Goal: Transaction & Acquisition: Download file/media

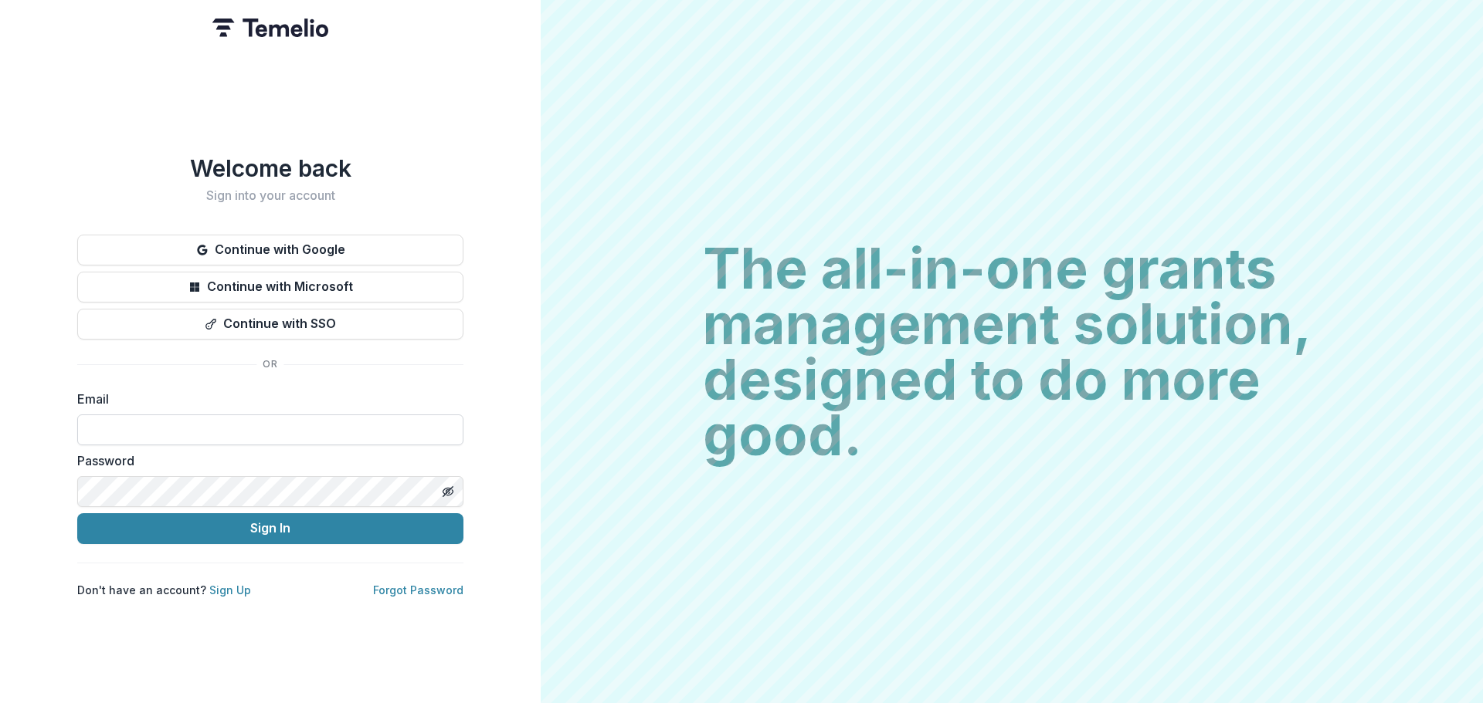
click at [127, 427] on input at bounding box center [270, 430] width 386 height 31
type input "**********"
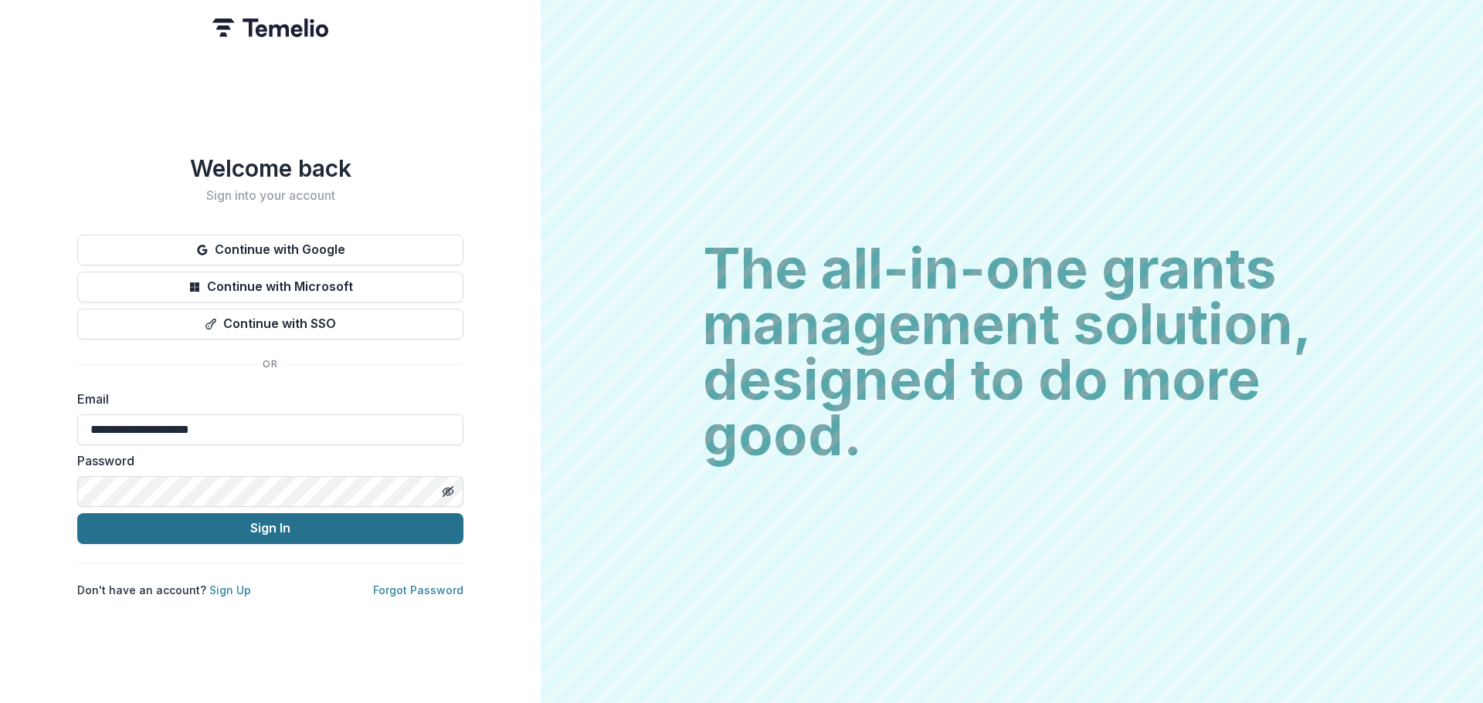
click at [292, 514] on button "Sign In" at bounding box center [270, 529] width 386 height 31
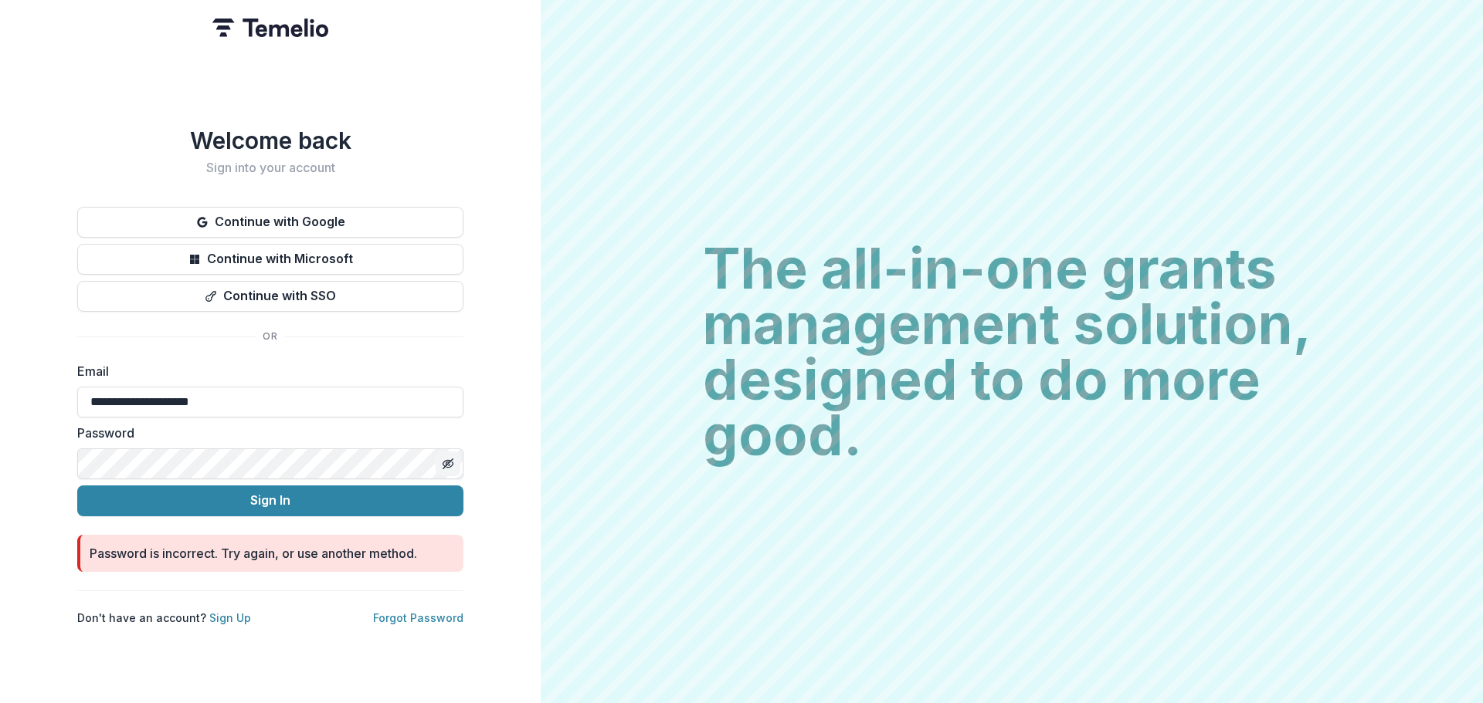
click at [448, 460] on icon "Toggle password visibility" at bounding box center [447, 463] width 8 height 6
click at [266, 494] on button "Sign In" at bounding box center [270, 501] width 386 height 31
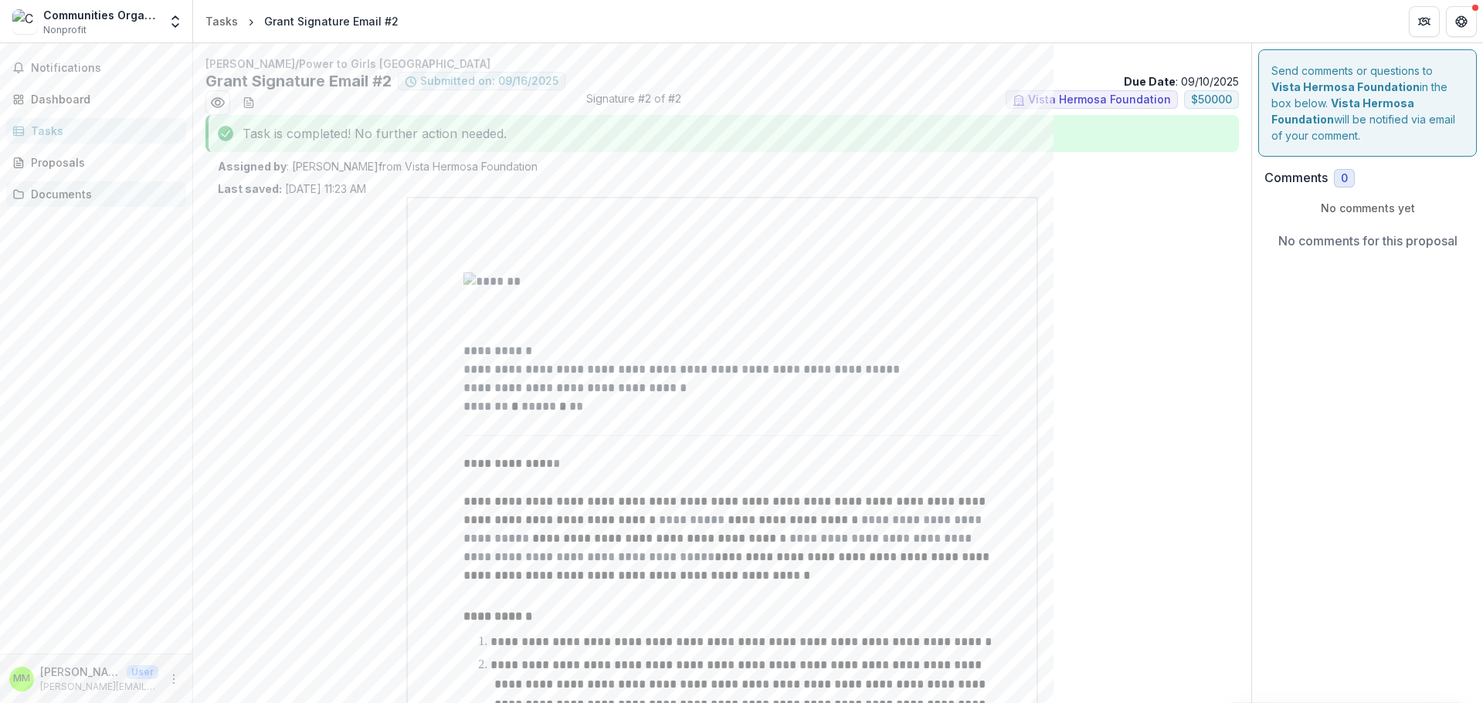
click at [56, 194] on div "Documents" at bounding box center [102, 194] width 143 height 16
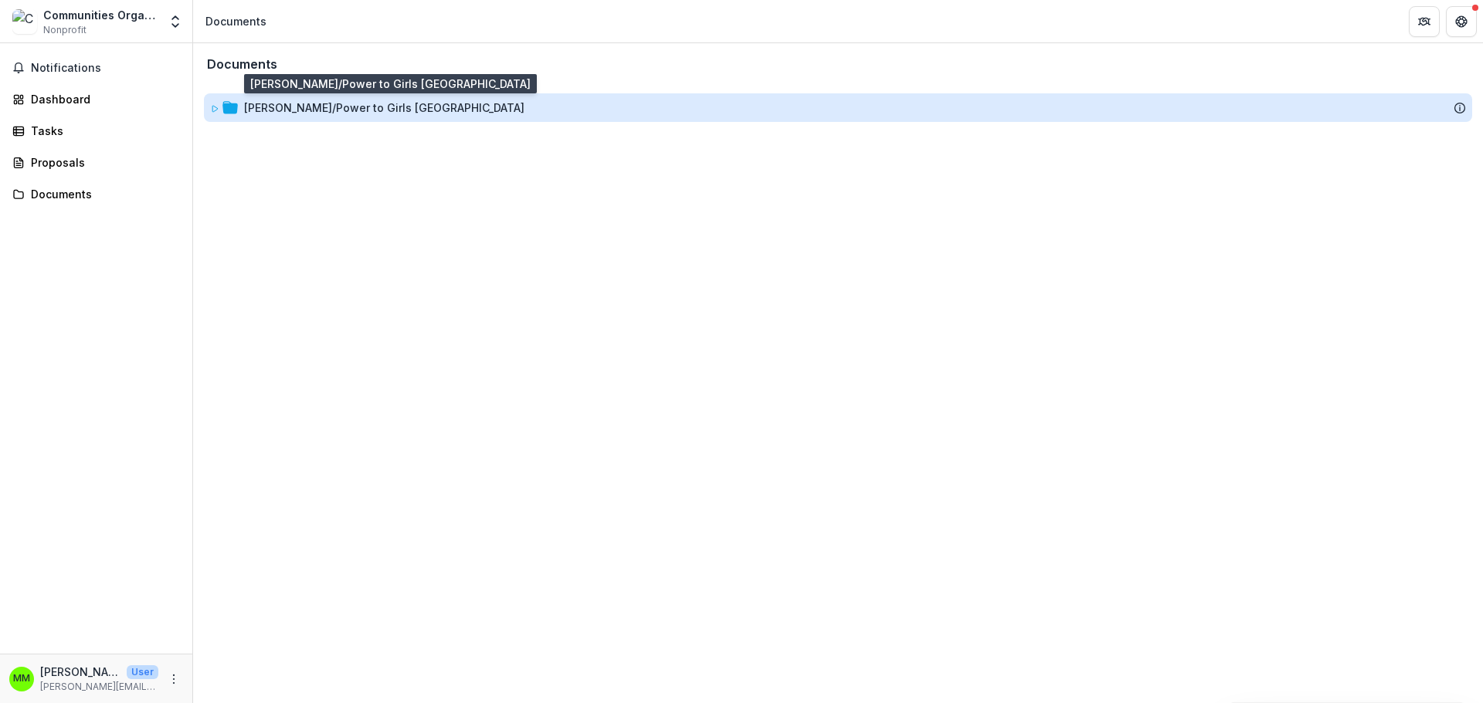
click at [348, 110] on div "Kore Tifi/Power to Girls Haiti" at bounding box center [384, 108] width 280 height 16
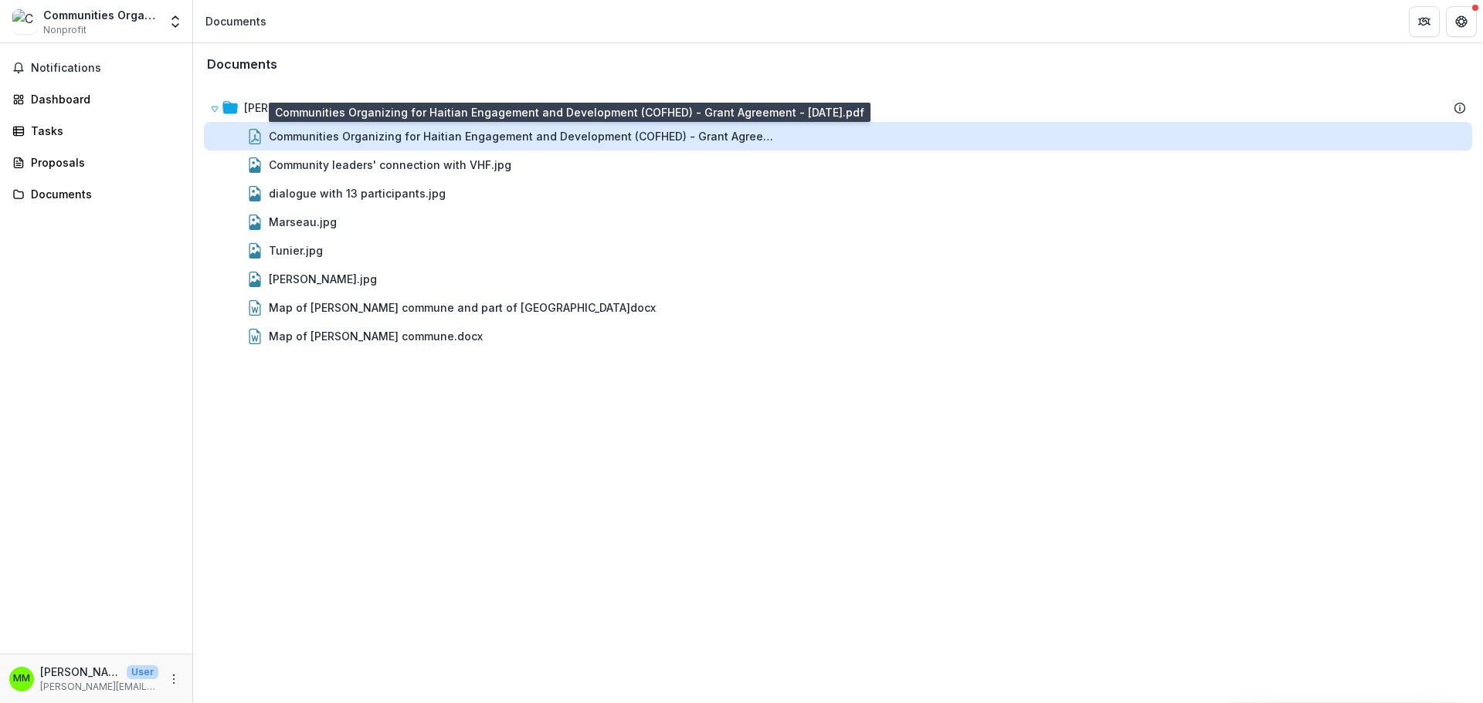
click at [451, 134] on div "Communities Organizing for Haitian Engagement and Development (COFHED) - Grant …" at bounding box center [524, 136] width 510 height 16
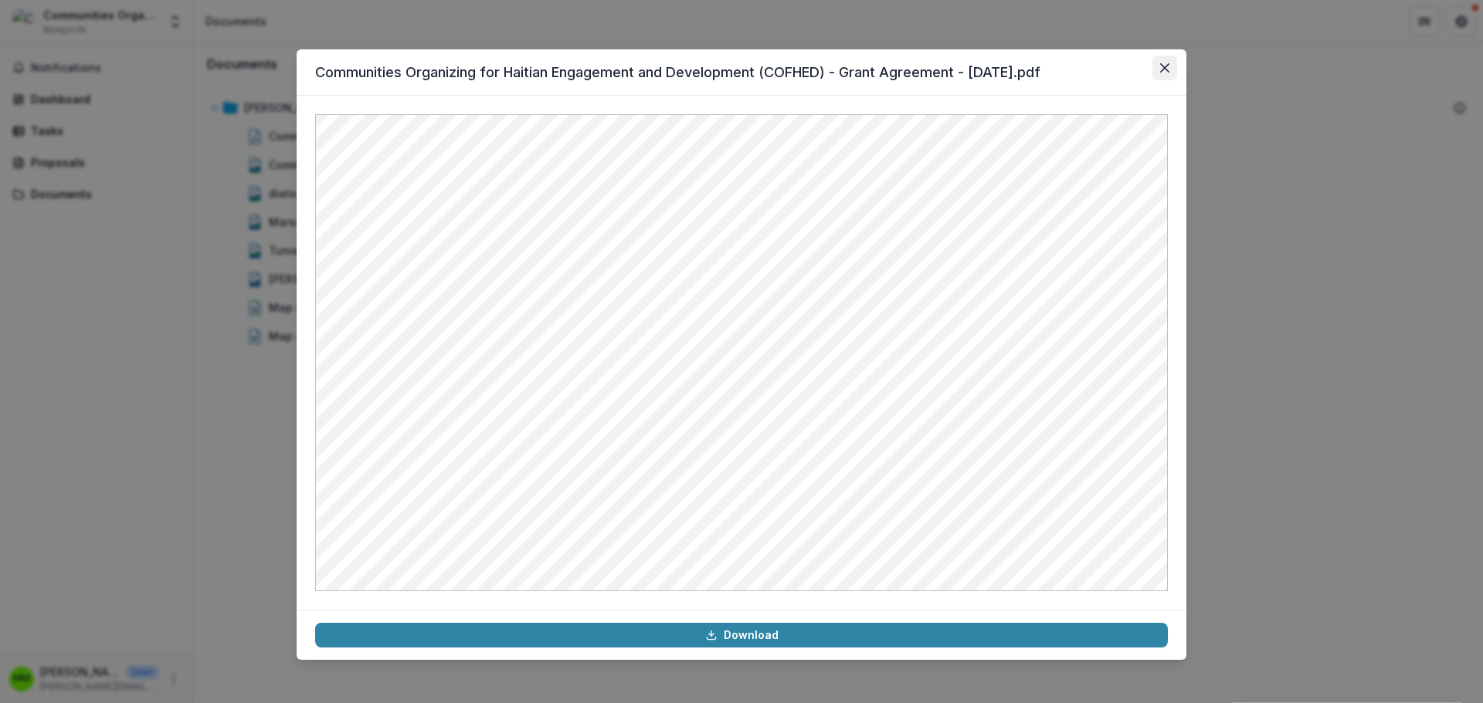
click at [1163, 66] on icon "Close" at bounding box center [1164, 67] width 9 height 9
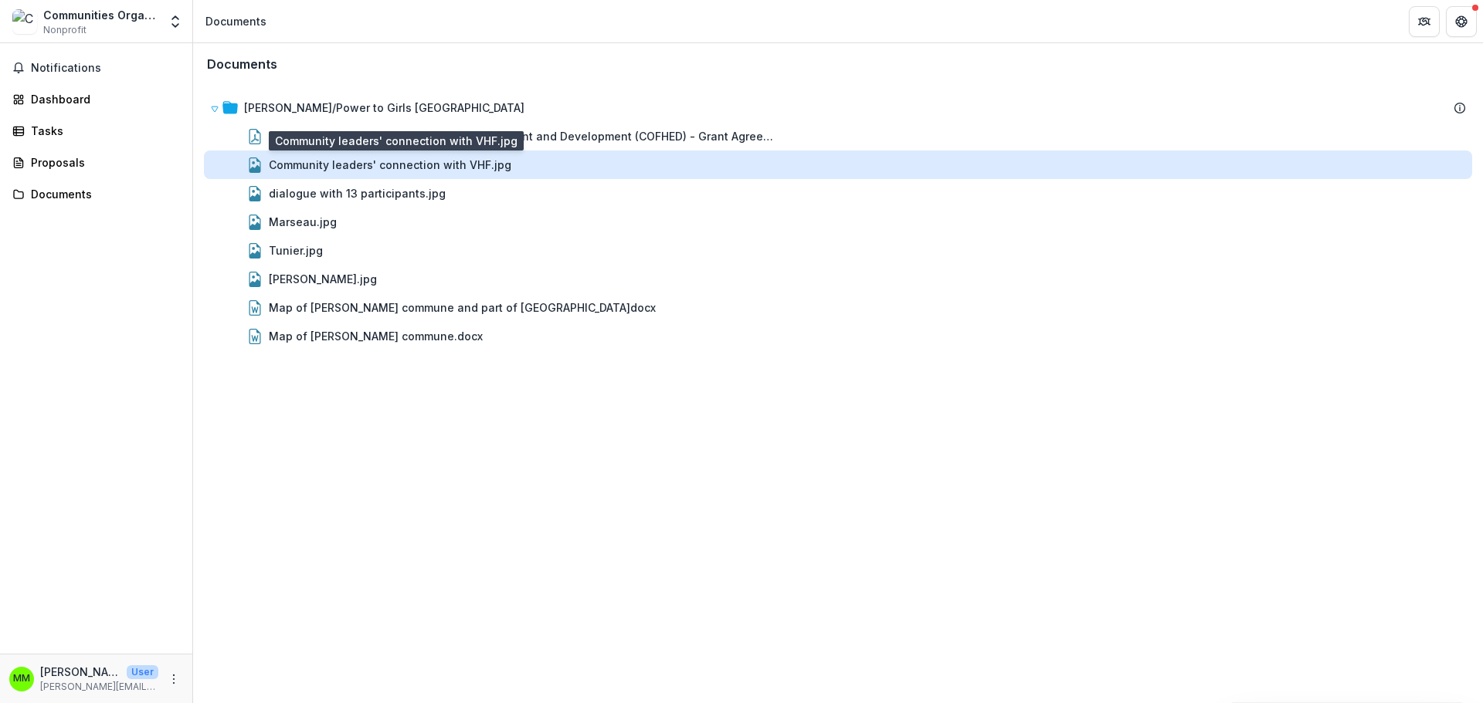
click at [460, 164] on div "Community leaders' connection with VHF.jpg" at bounding box center [390, 165] width 242 height 16
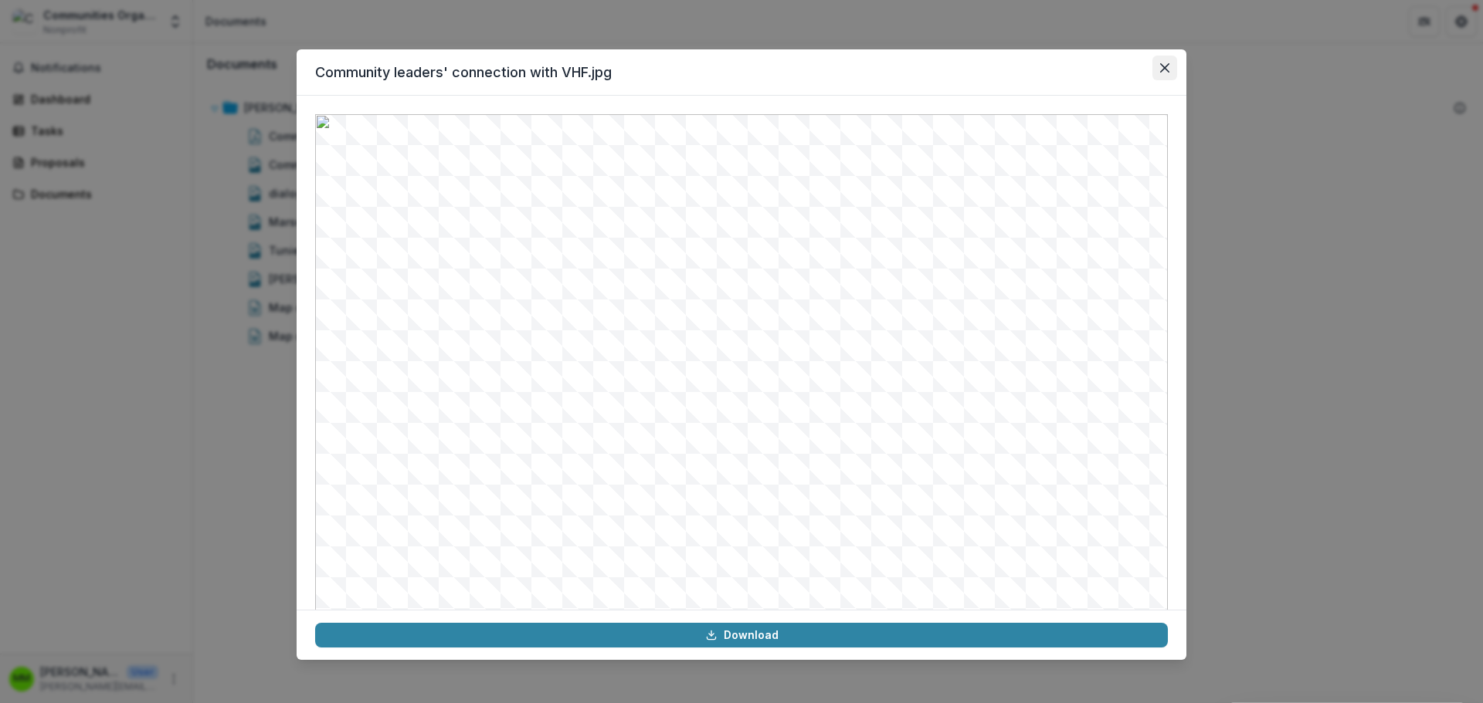
click at [1173, 66] on button "Close" at bounding box center [1164, 68] width 25 height 25
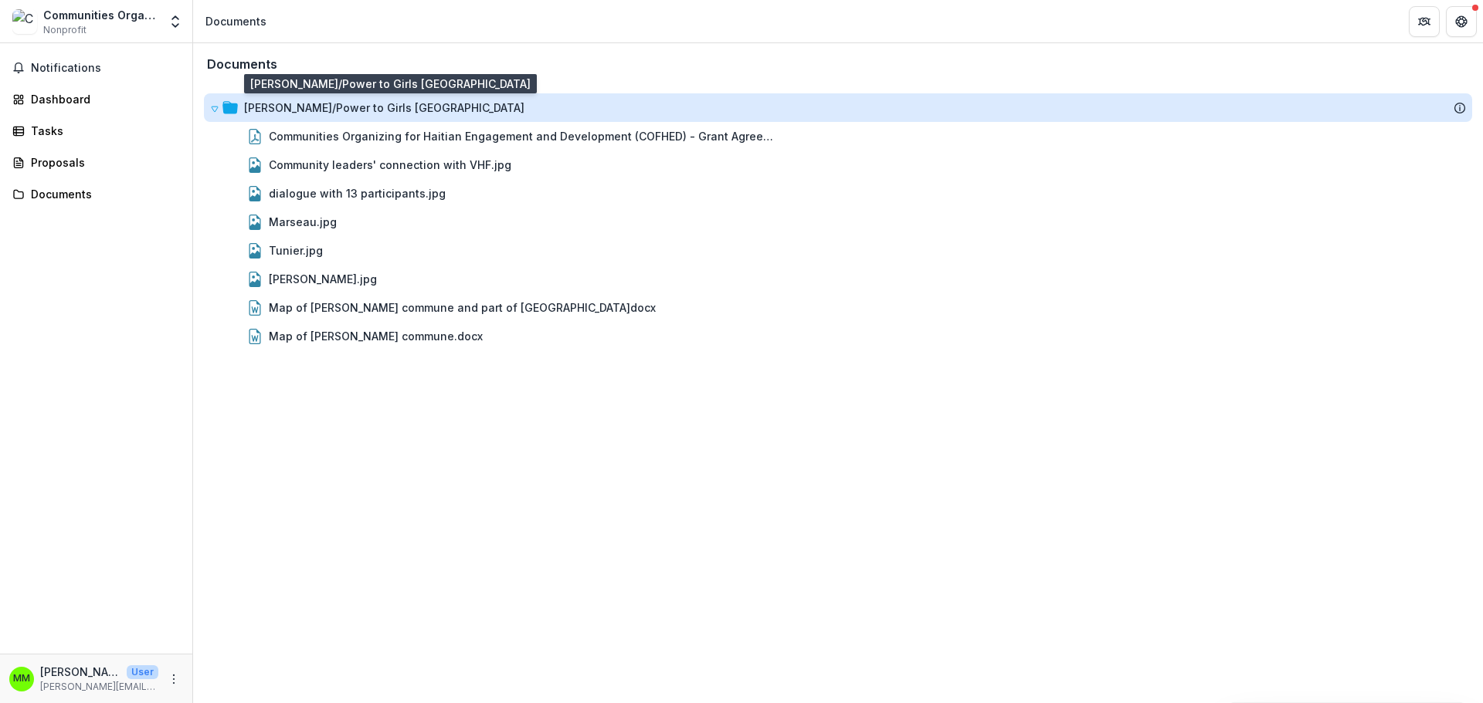
click at [276, 110] on div "Kore Tifi/Power to Girls Haiti" at bounding box center [384, 108] width 280 height 16
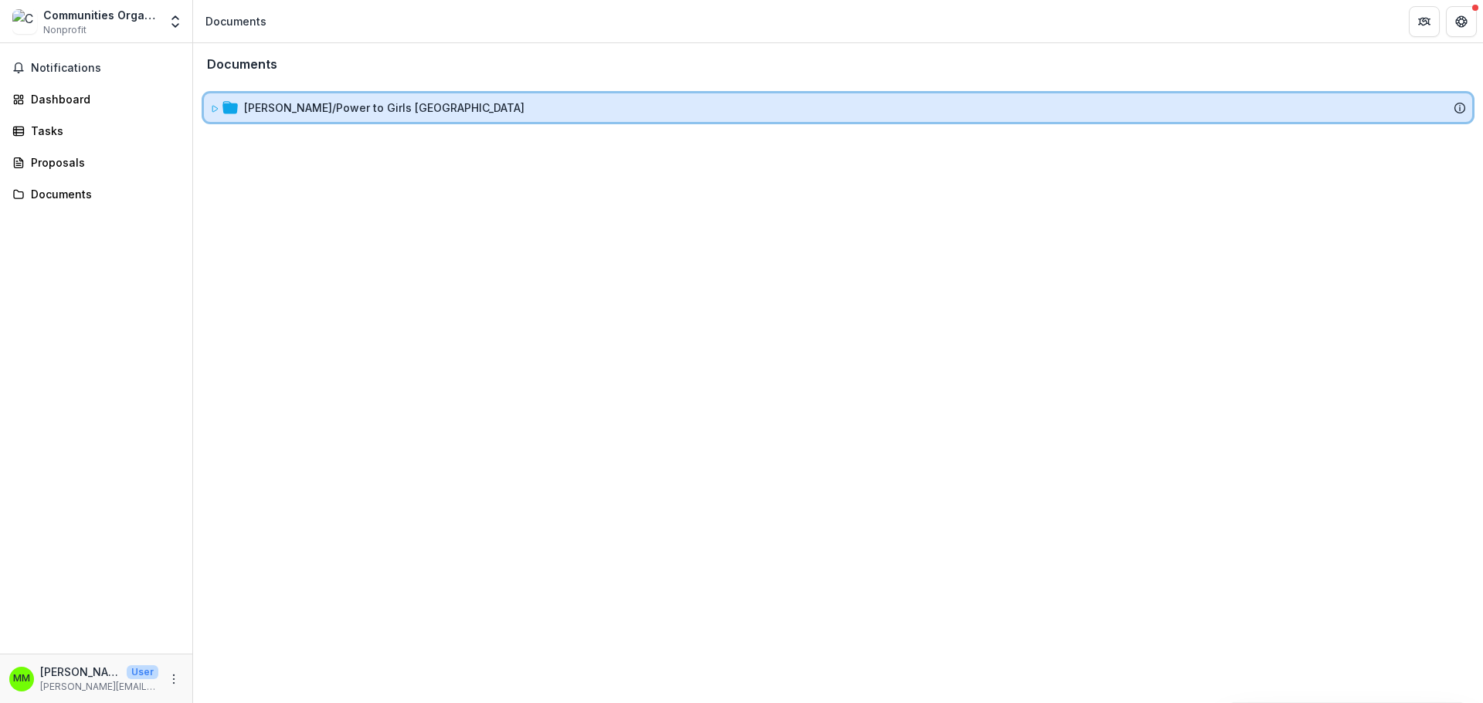
click at [234, 107] on icon at bounding box center [229, 107] width 15 height 12
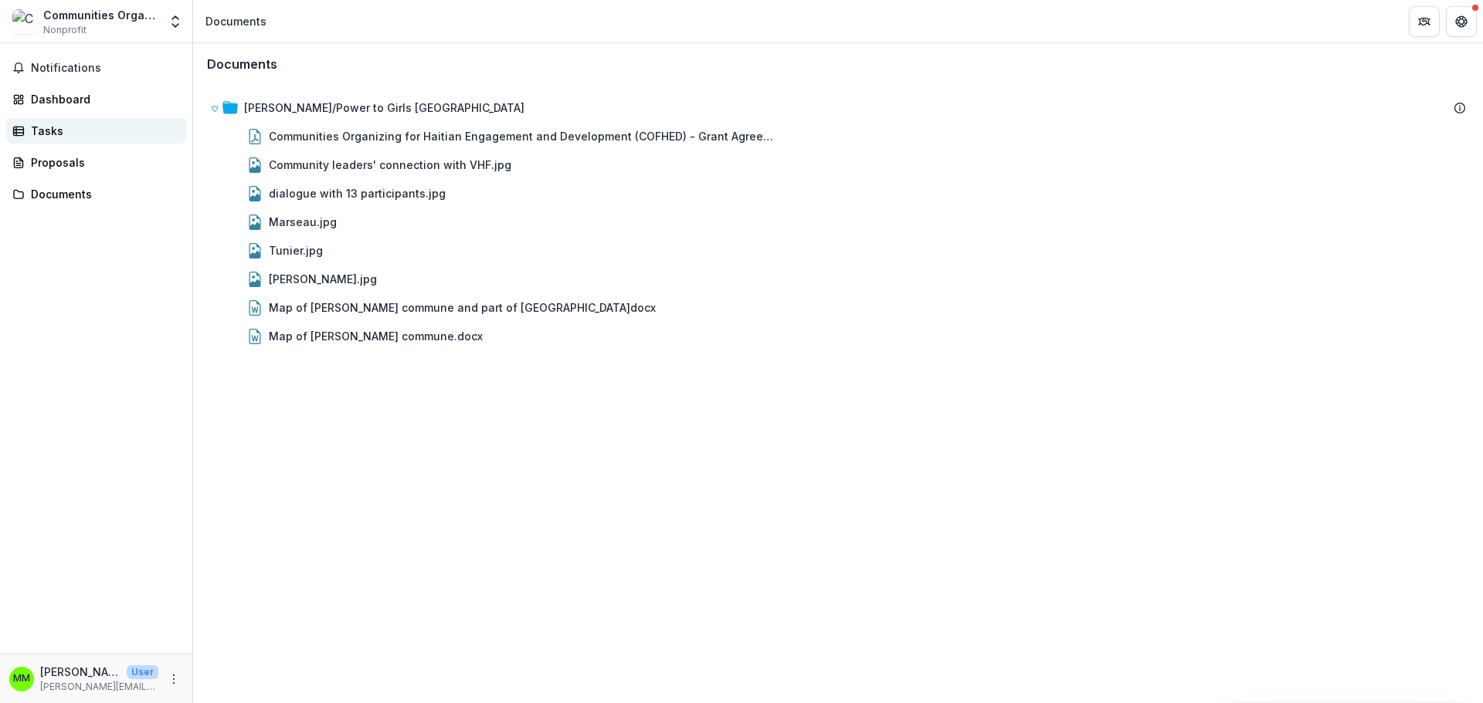
click at [46, 125] on div "Tasks" at bounding box center [102, 131] width 143 height 16
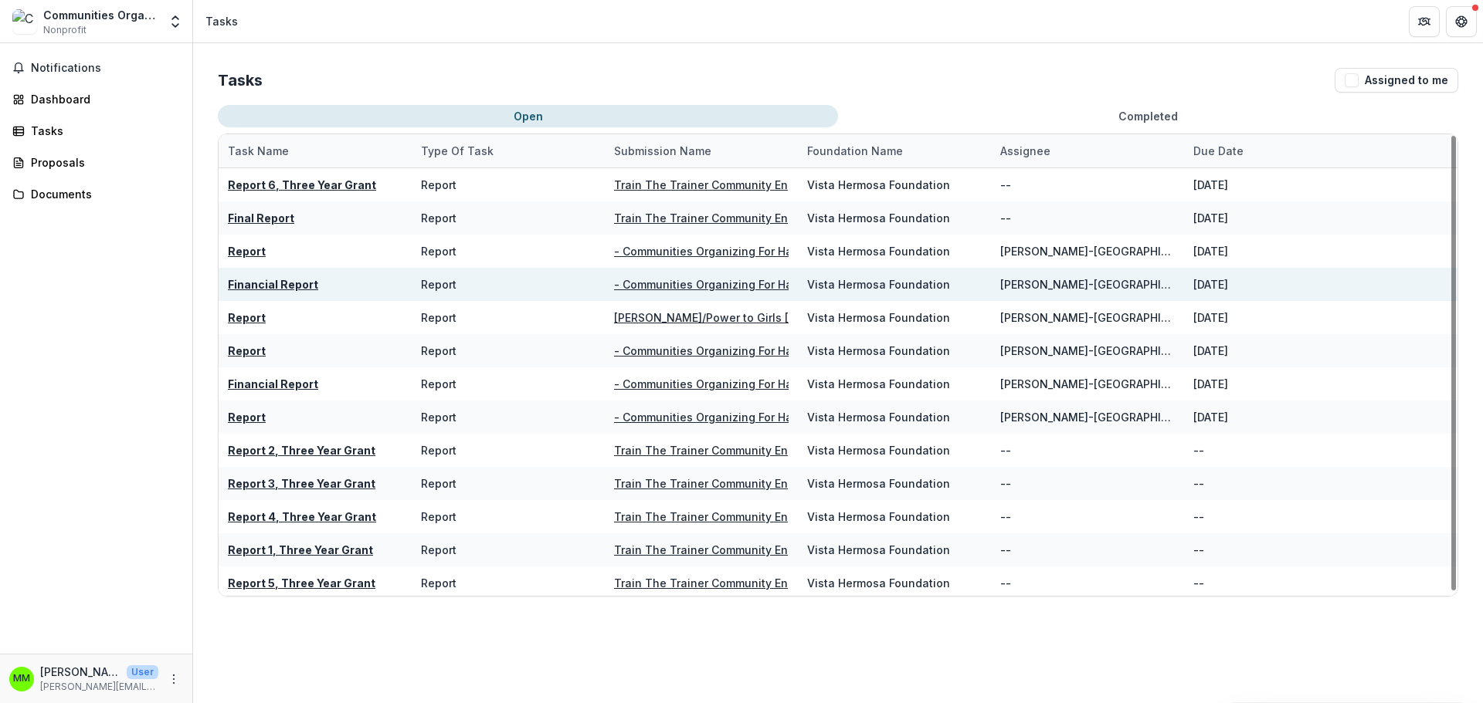
click at [733, 286] on u "- Communities Organizing For Haitian Engagement and Development (COFHED)" at bounding box center [827, 284] width 427 height 13
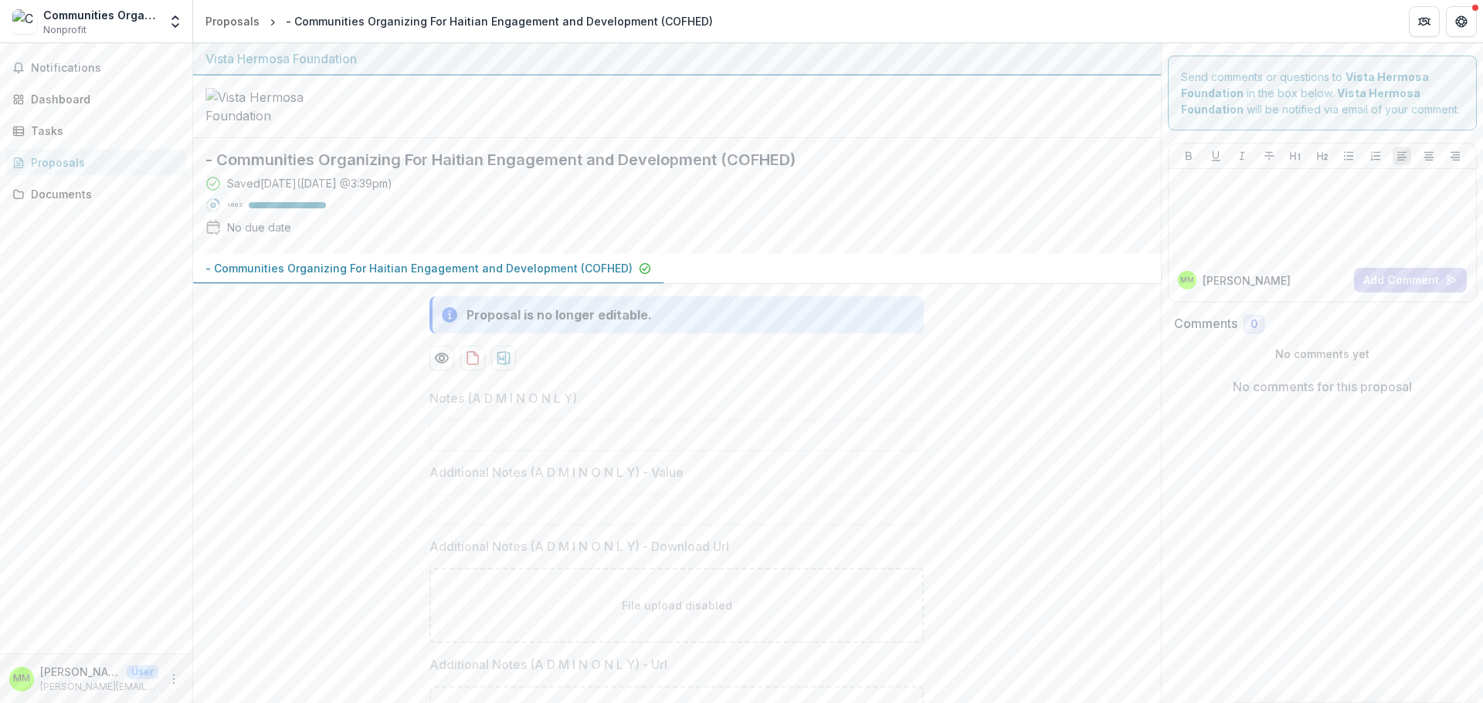
click at [49, 158] on div "Proposals" at bounding box center [102, 162] width 143 height 16
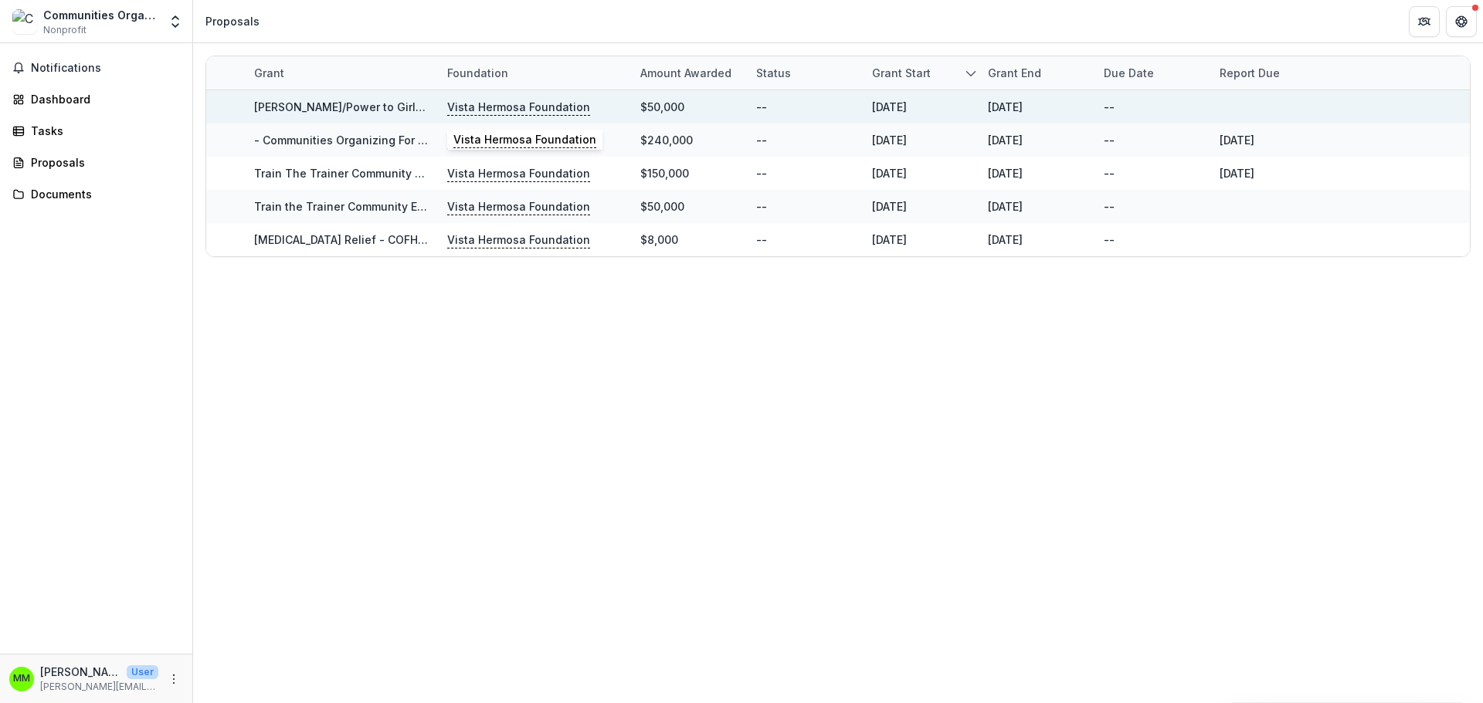
click at [502, 104] on p "Vista Hermosa Foundation" at bounding box center [518, 107] width 143 height 17
click at [325, 109] on link "Kore Tifi/Power to Girls Haiti" at bounding box center [394, 106] width 280 height 13
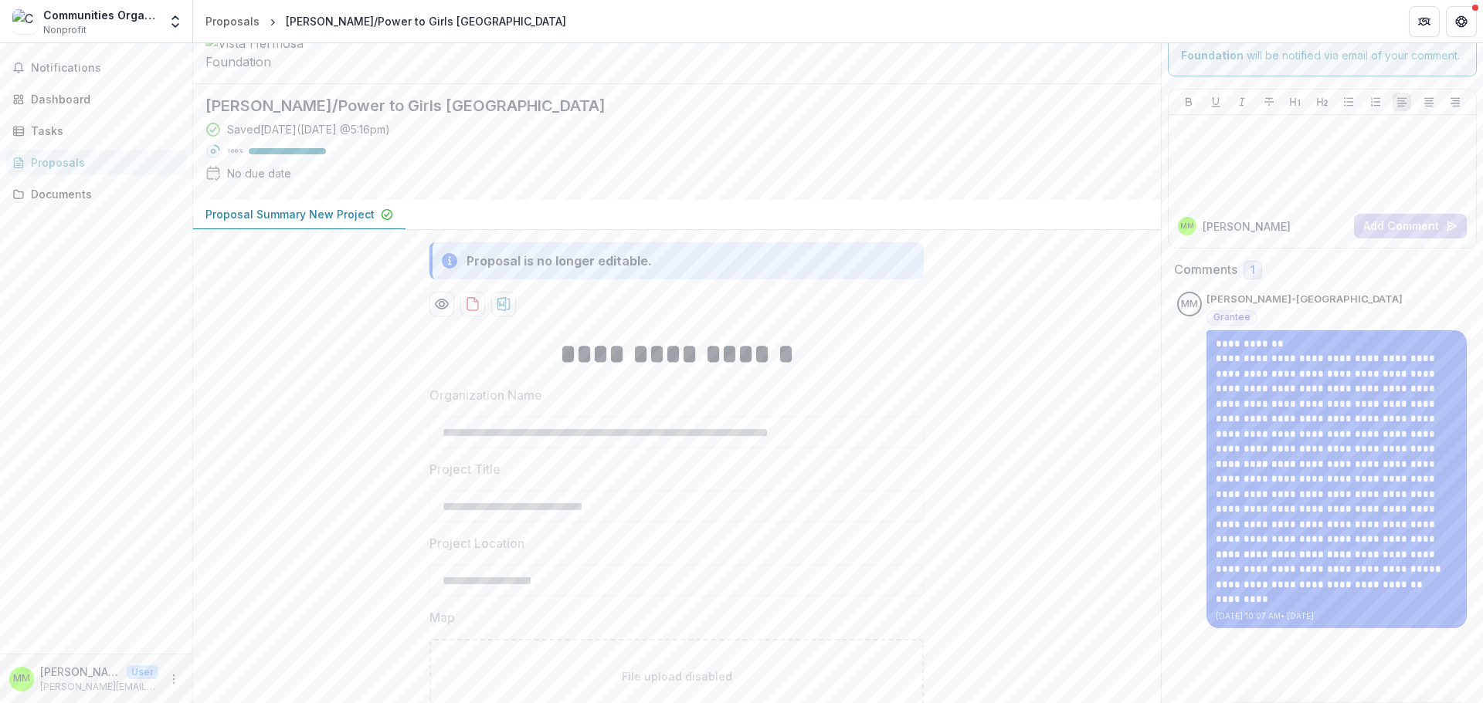
scroll to position [38, 0]
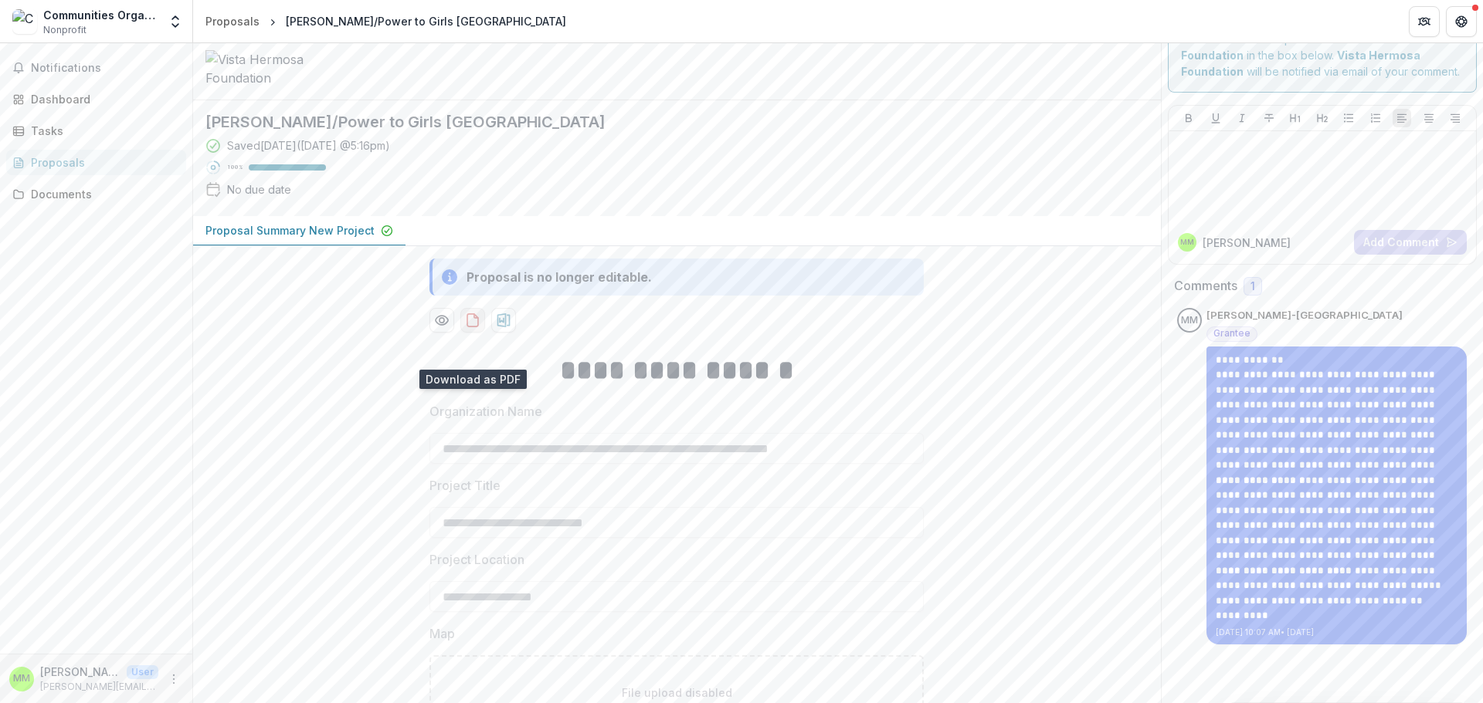
click at [470, 328] on icon "download-proposal" at bounding box center [472, 320] width 15 height 15
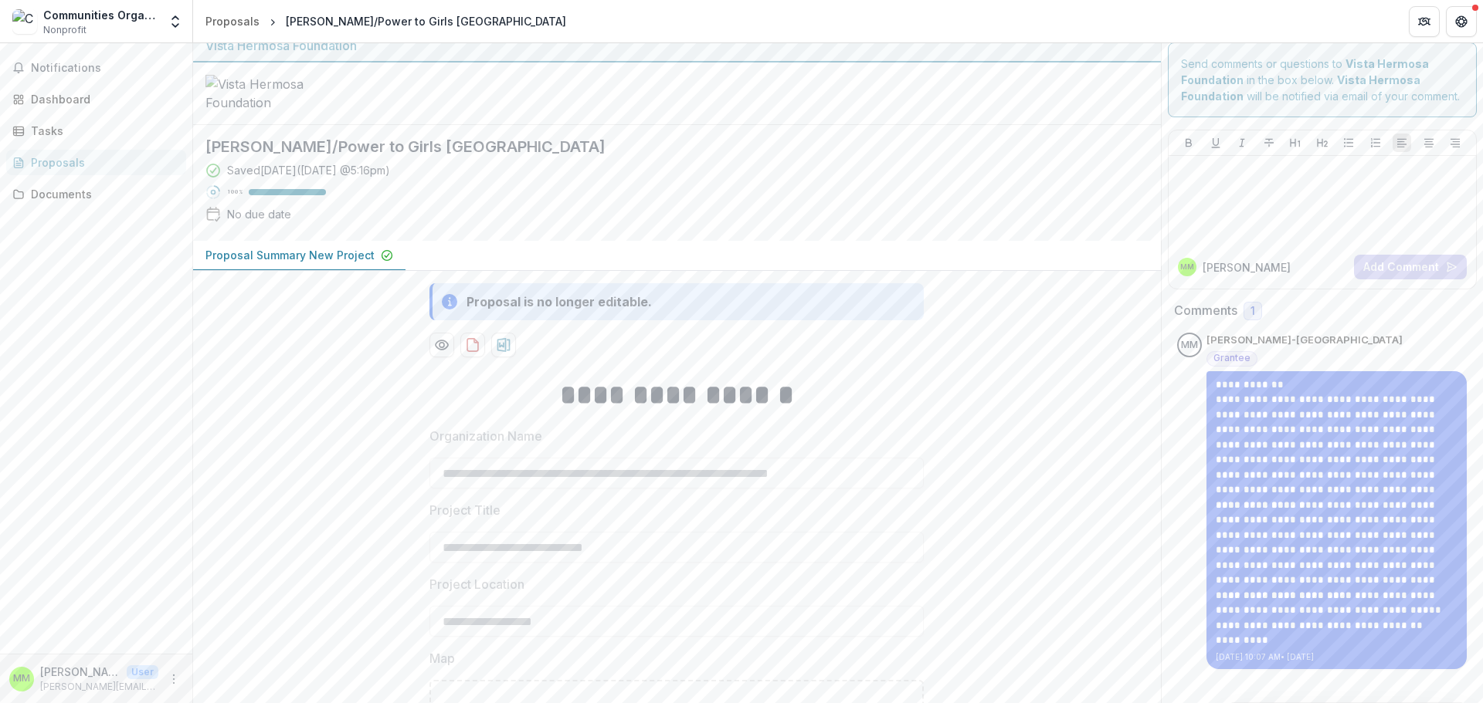
scroll to position [0, 0]
